Goal: Information Seeking & Learning: Learn about a topic

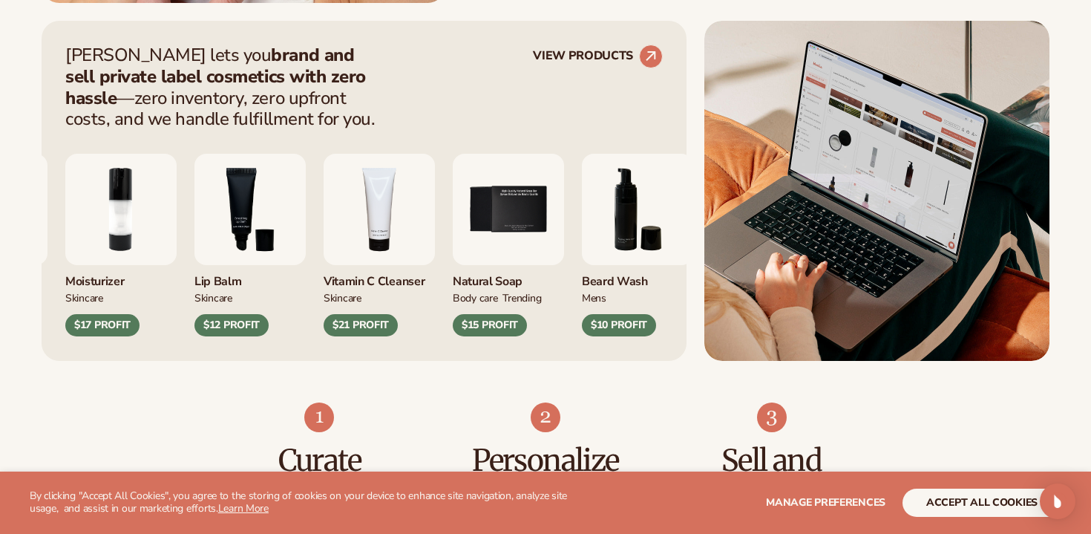
scroll to position [595, 0]
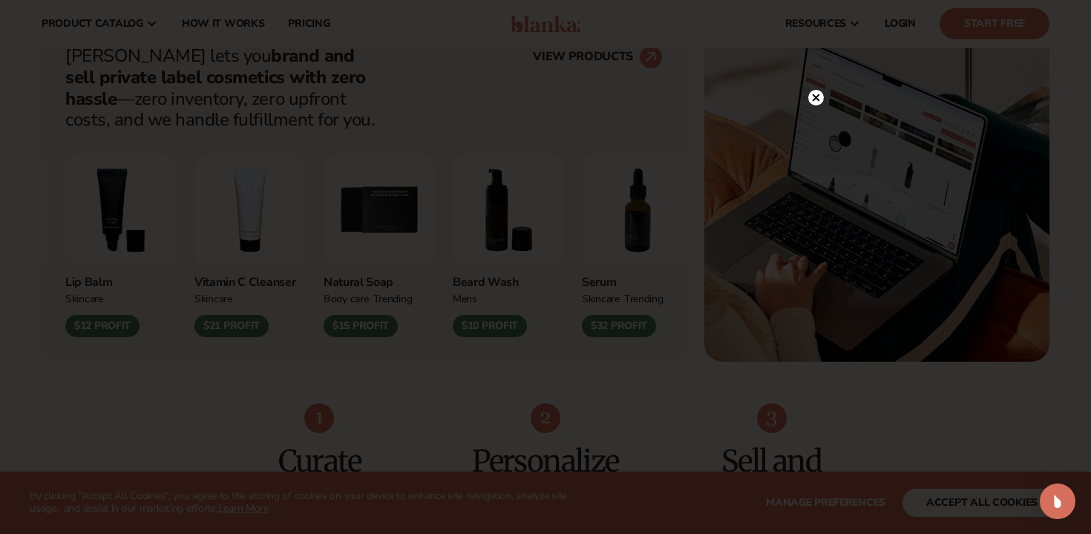
click at [815, 103] on circle at bounding box center [816, 98] width 16 height 16
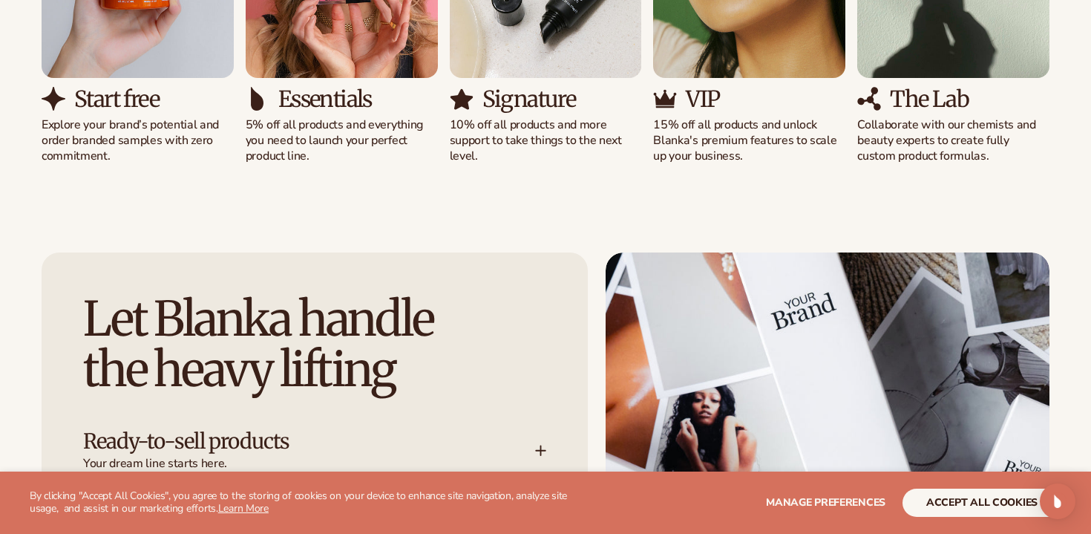
scroll to position [1634, 0]
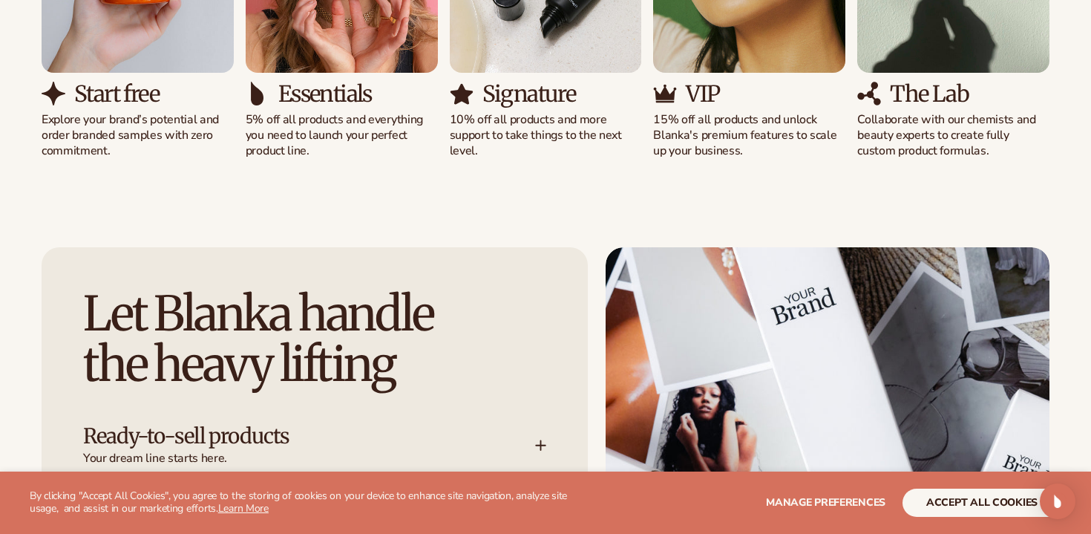
click at [325, 121] on p "5% off all products and everything you need to launch your perfect product line." at bounding box center [342, 135] width 192 height 46
click at [353, 137] on p "5% off all products and everything you need to launch your perfect product line." at bounding box center [342, 135] width 192 height 46
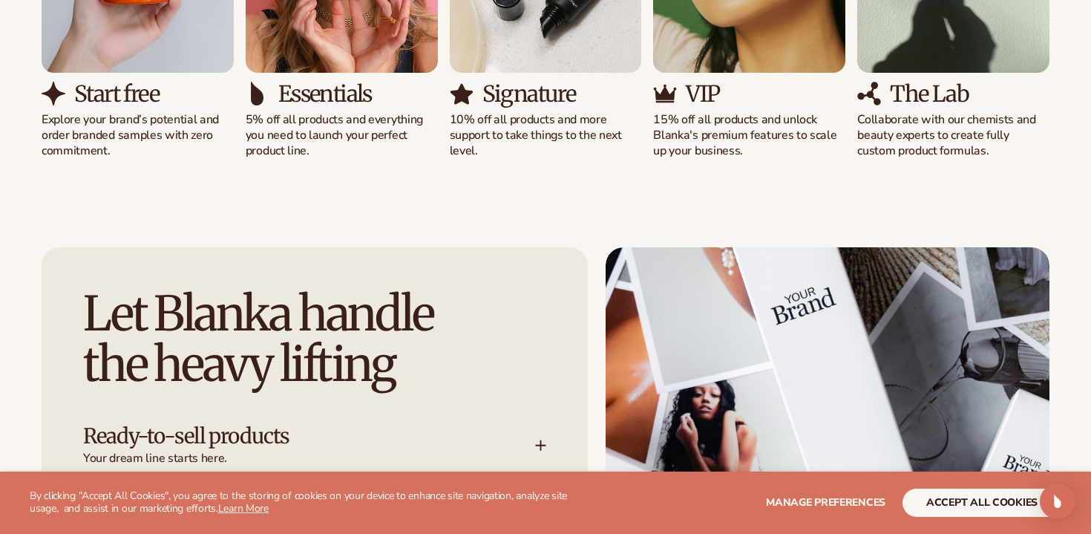
click at [353, 137] on p "5% off all products and everything you need to launch your perfect product line." at bounding box center [342, 135] width 192 height 46
click at [376, 151] on p "5% off all products and everything you need to launch your perfect product line." at bounding box center [342, 135] width 192 height 46
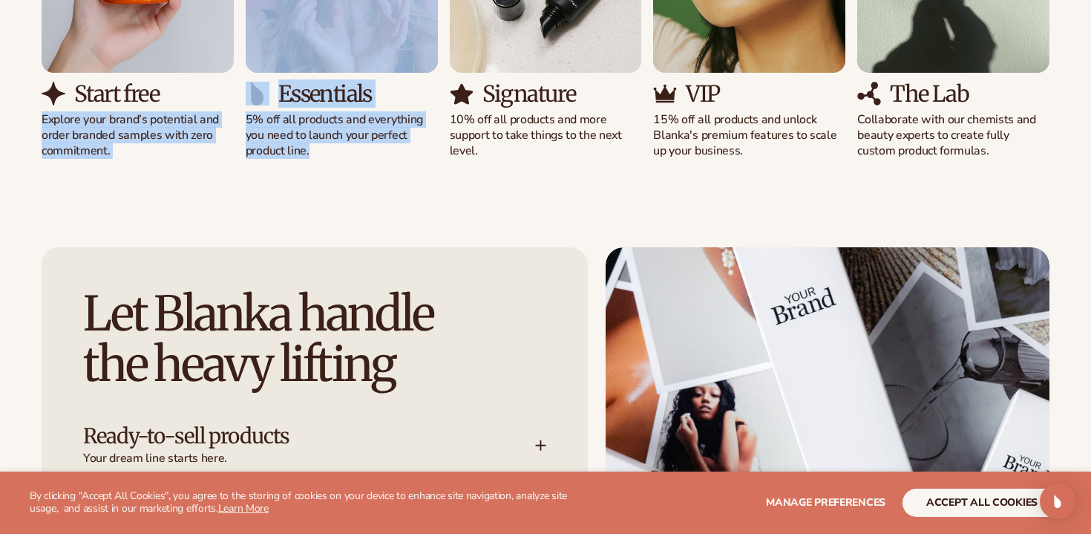
drag, startPoint x: 360, startPoint y: 171, endPoint x: 232, endPoint y: 102, distance: 145.5
click at [269, 111] on div "Essentials 5% off all products and everything you need to launch your perfect p…" at bounding box center [342, 120] width 192 height 76
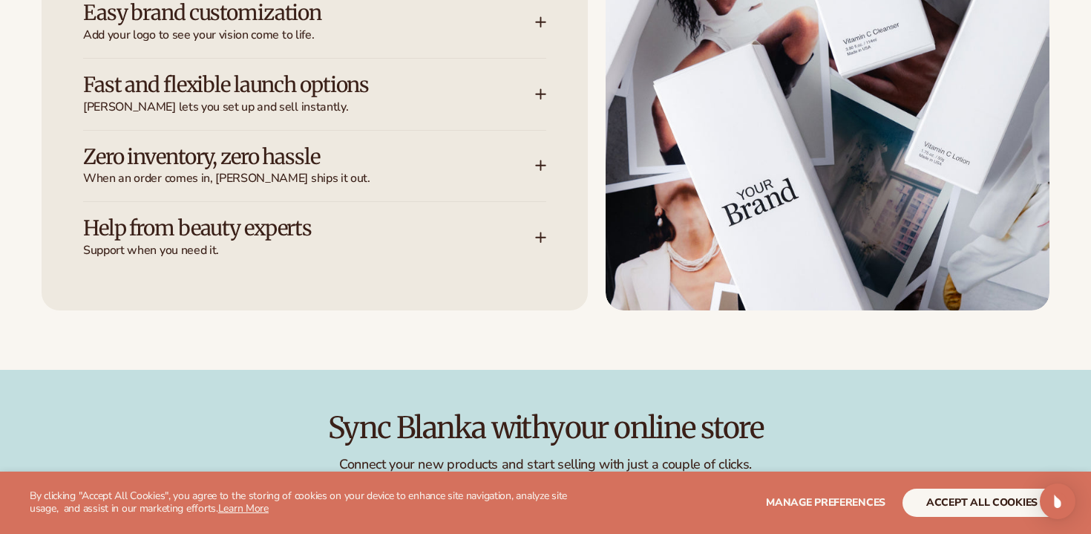
scroll to position [2137, 0]
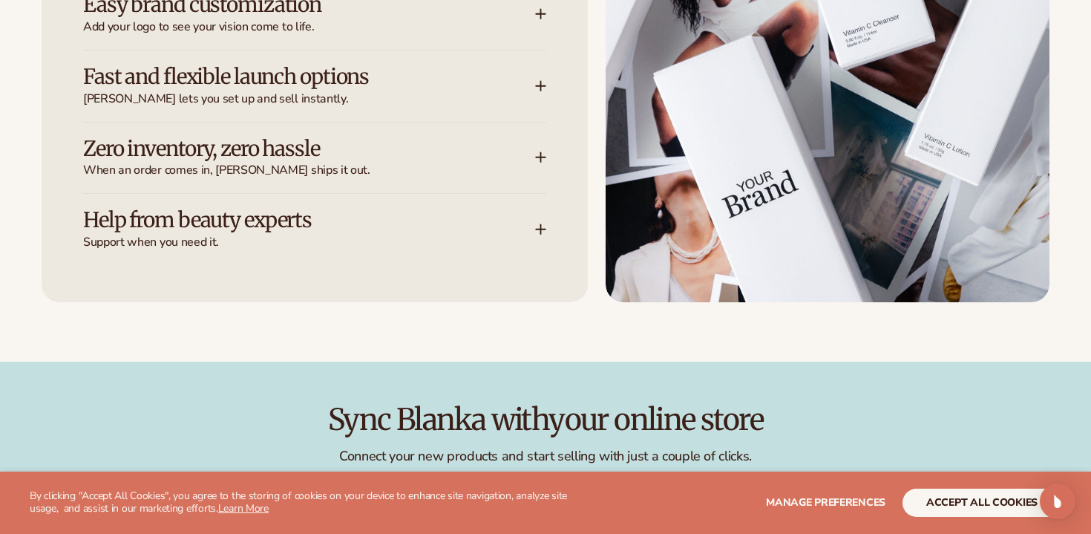
click at [410, 168] on span "When an order comes in, [PERSON_NAME] ships it out." at bounding box center [309, 171] width 452 height 16
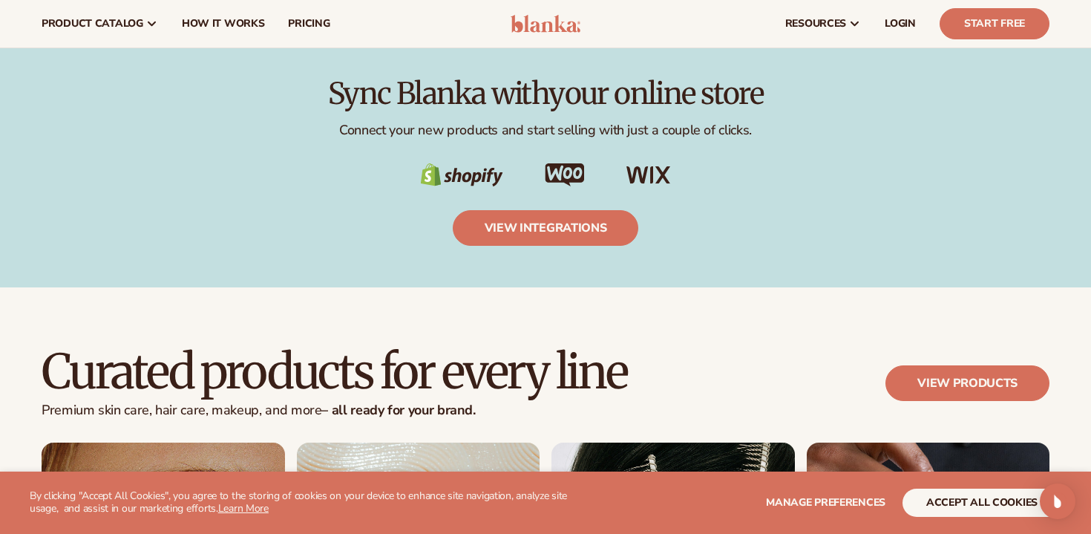
scroll to position [2512, 0]
click at [532, 122] on p "Connect your new products and start selling with just a couple of clicks." at bounding box center [546, 130] width 1008 height 17
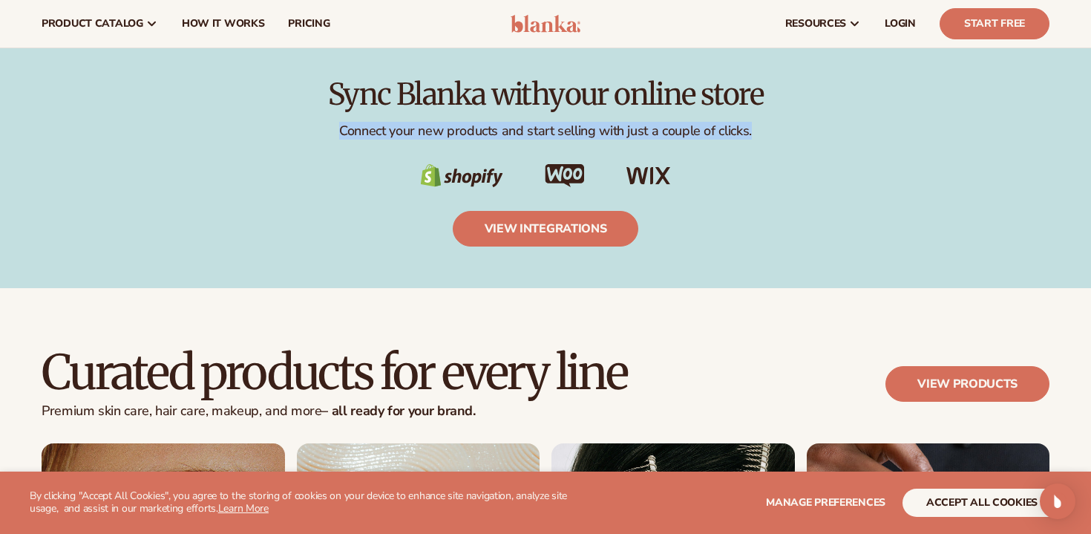
click at [532, 122] on p "Connect your new products and start selling with just a couple of clicks." at bounding box center [546, 130] width 1008 height 17
click at [596, 122] on p "Connect your new products and start selling with just a couple of clicks." at bounding box center [546, 130] width 1008 height 17
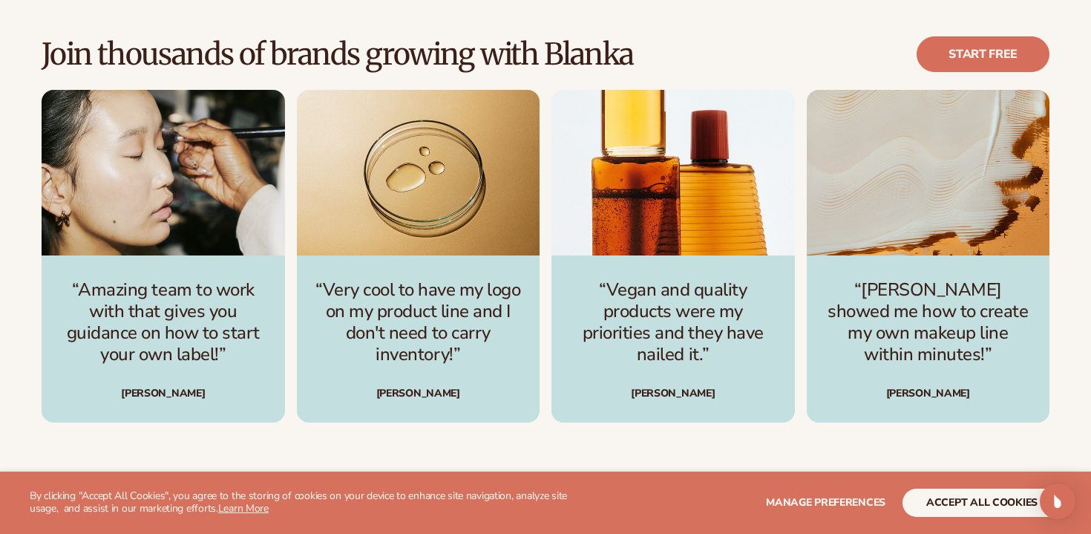
scroll to position [4068, 0]
